Goal: Navigation & Orientation: Find specific page/section

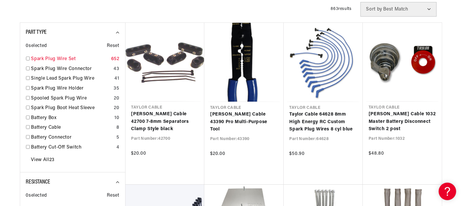
scroll to position [0, 740]
click at [50, 60] on link "Spark Plug Wire Set" at bounding box center [70, 59] width 78 height 8
checkbox input "true"
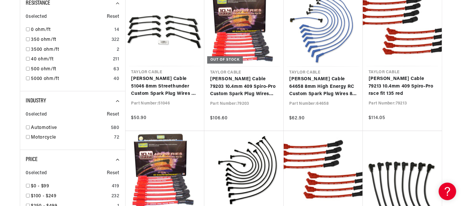
scroll to position [460, 0]
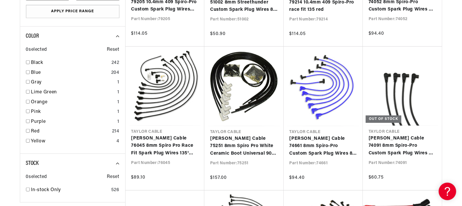
scroll to position [0, 729]
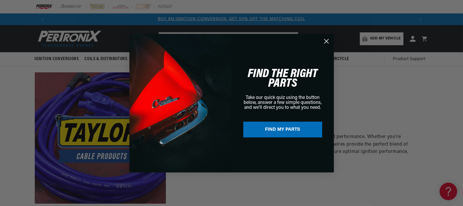
click at [326, 40] on circle "Close dialog" at bounding box center [326, 41] width 10 height 10
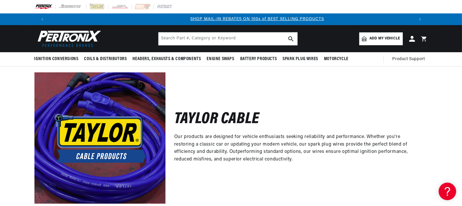
scroll to position [0, 364]
click at [227, 170] on div "[PERSON_NAME] Cable Our products are designed for vehicle enthusiasts seeking r…" at bounding box center [297, 137] width 263 height 131
click at [17, 76] on div "[PERSON_NAME] Cable Our products are designed for vehicle enthusiasts seeking r…" at bounding box center [231, 135] width 462 height 137
